Goal: Use online tool/utility: Utilize a website feature to perform a specific function

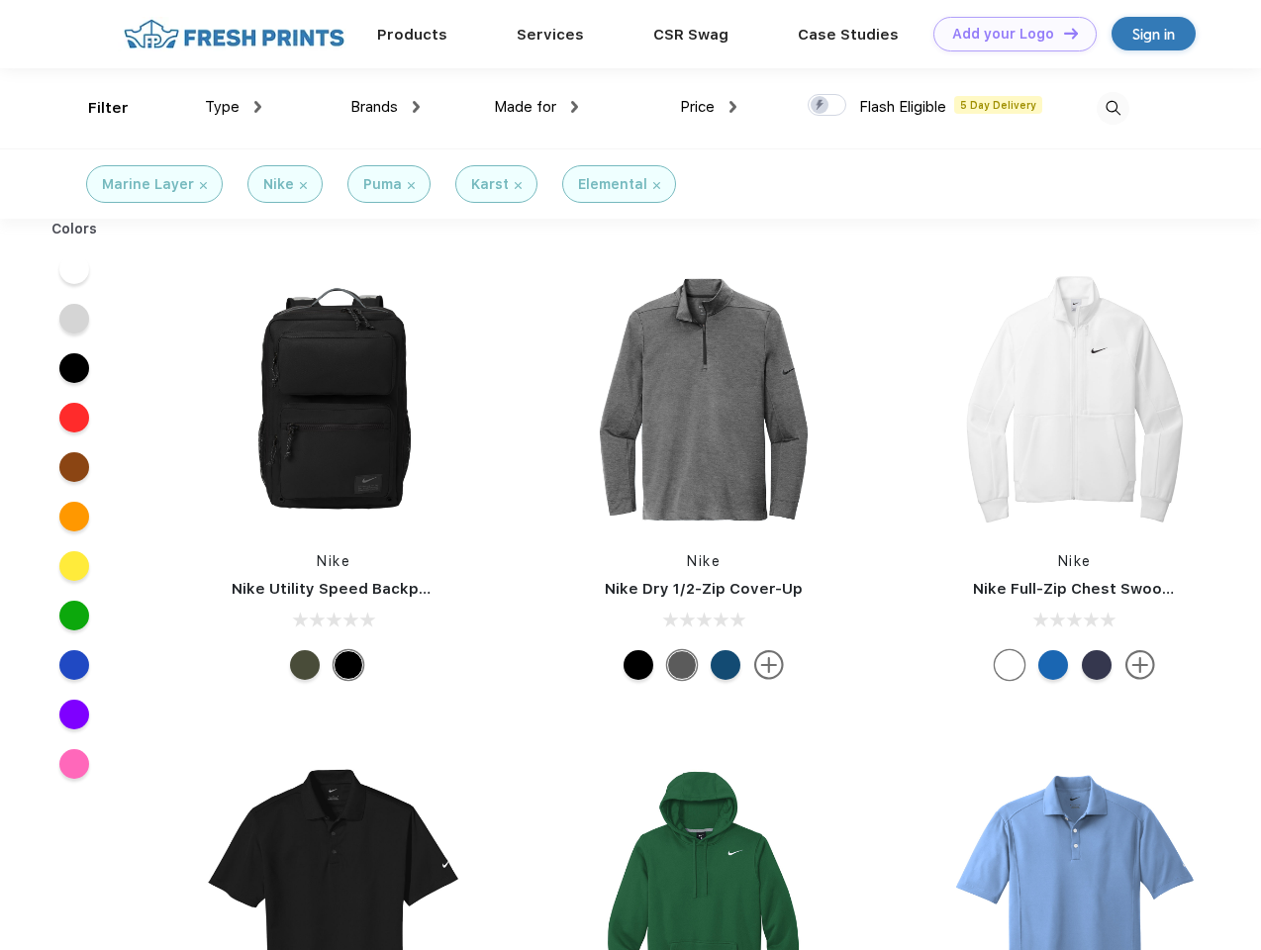
click at [1008, 34] on link "Add your Logo Design Tool" at bounding box center [1014, 34] width 163 height 35
click at [0, 0] on div "Design Tool" at bounding box center [0, 0] width 0 height 0
click at [1062, 33] on link "Add your Logo Design Tool" at bounding box center [1014, 34] width 163 height 35
click at [95, 108] on div "Filter" at bounding box center [108, 108] width 41 height 23
click at [234, 107] on span "Type" at bounding box center [222, 107] width 35 height 18
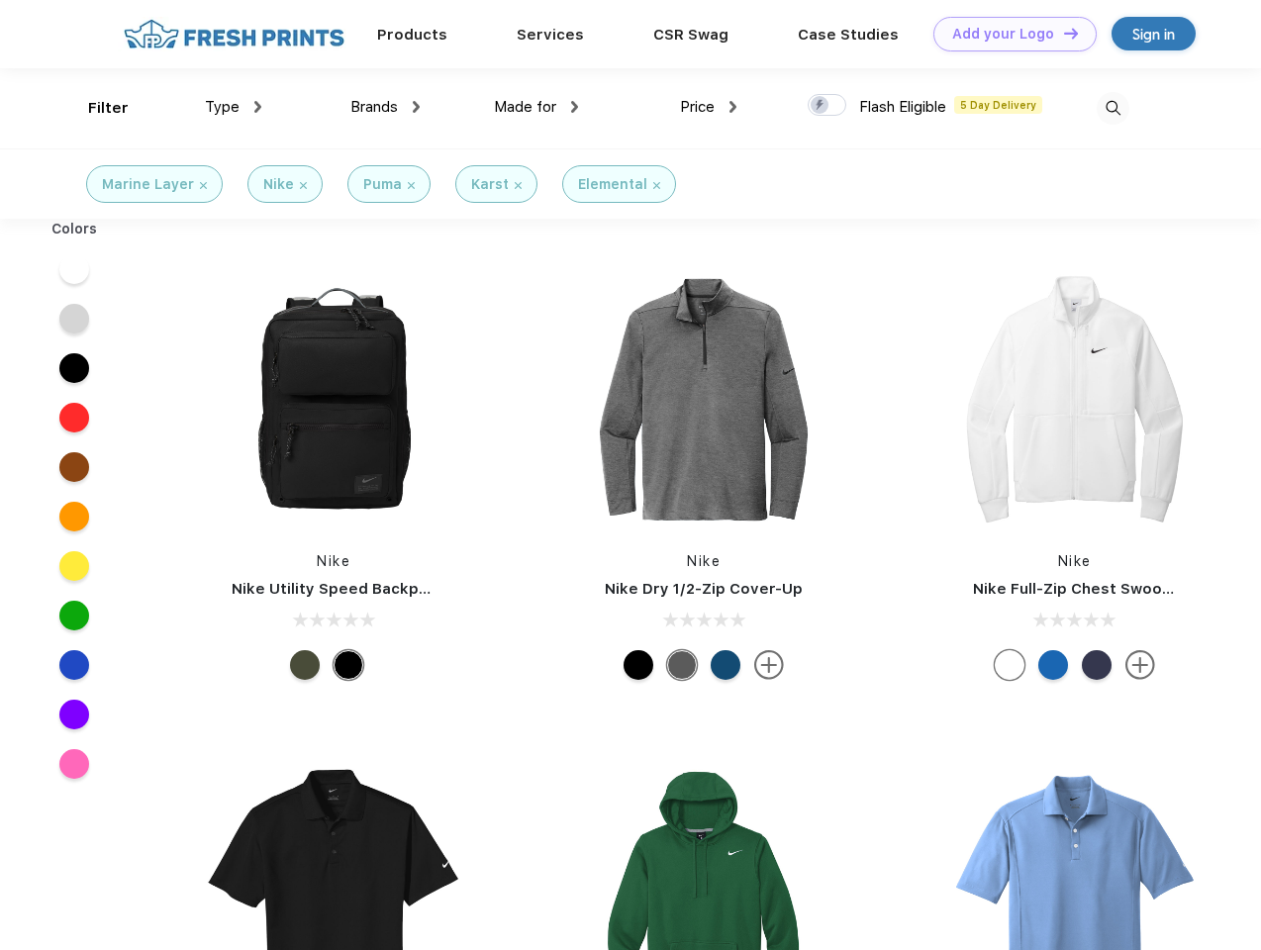
click at [385, 107] on span "Brands" at bounding box center [374, 107] width 48 height 18
click at [537, 107] on span "Made for" at bounding box center [525, 107] width 62 height 18
click at [709, 107] on span "Price" at bounding box center [697, 107] width 35 height 18
click at [828, 106] on div at bounding box center [827, 105] width 39 height 22
click at [821, 106] on input "checkbox" at bounding box center [814, 99] width 13 height 13
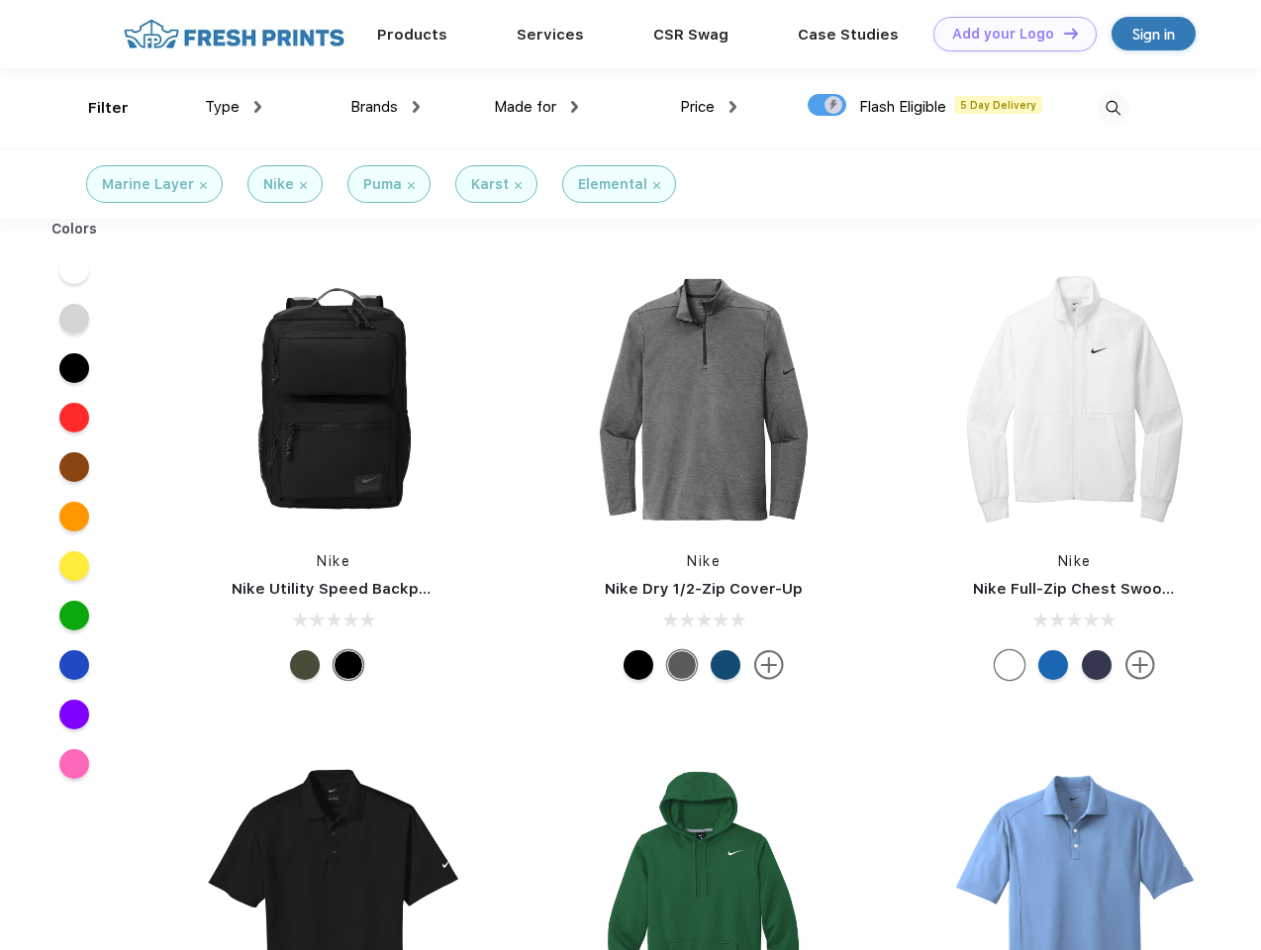
click at [1113, 108] on img at bounding box center [1113, 108] width 33 height 33
